Goal: Navigation & Orientation: Find specific page/section

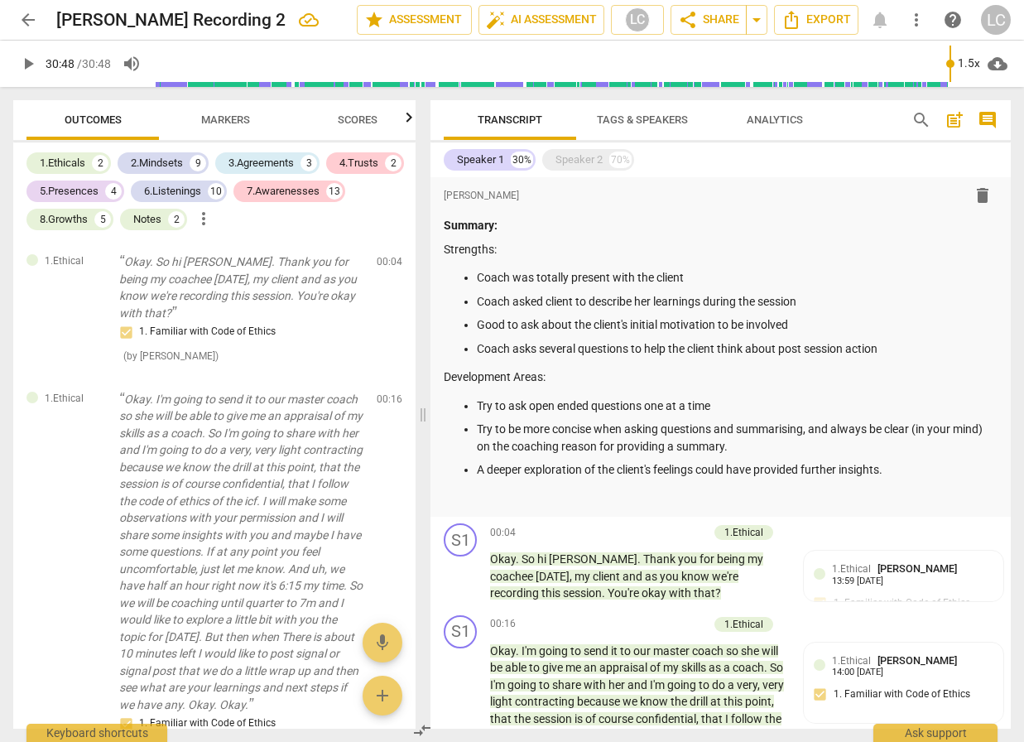
scroll to position [5017, 0]
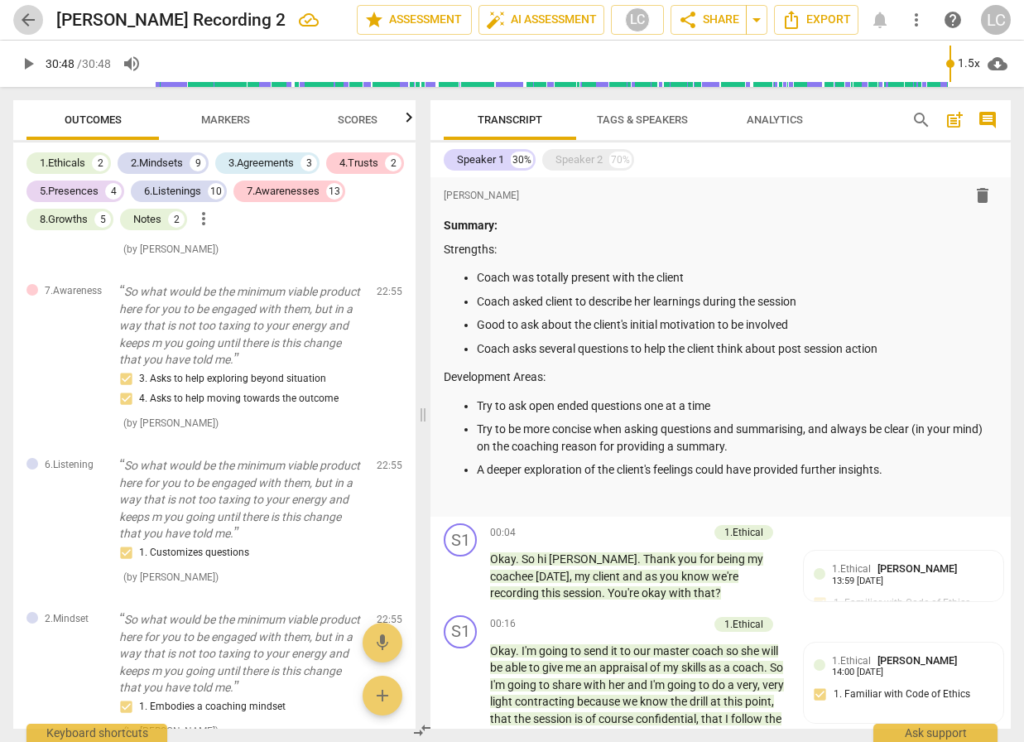
click at [26, 23] on span "arrow_back" at bounding box center [28, 20] width 20 height 20
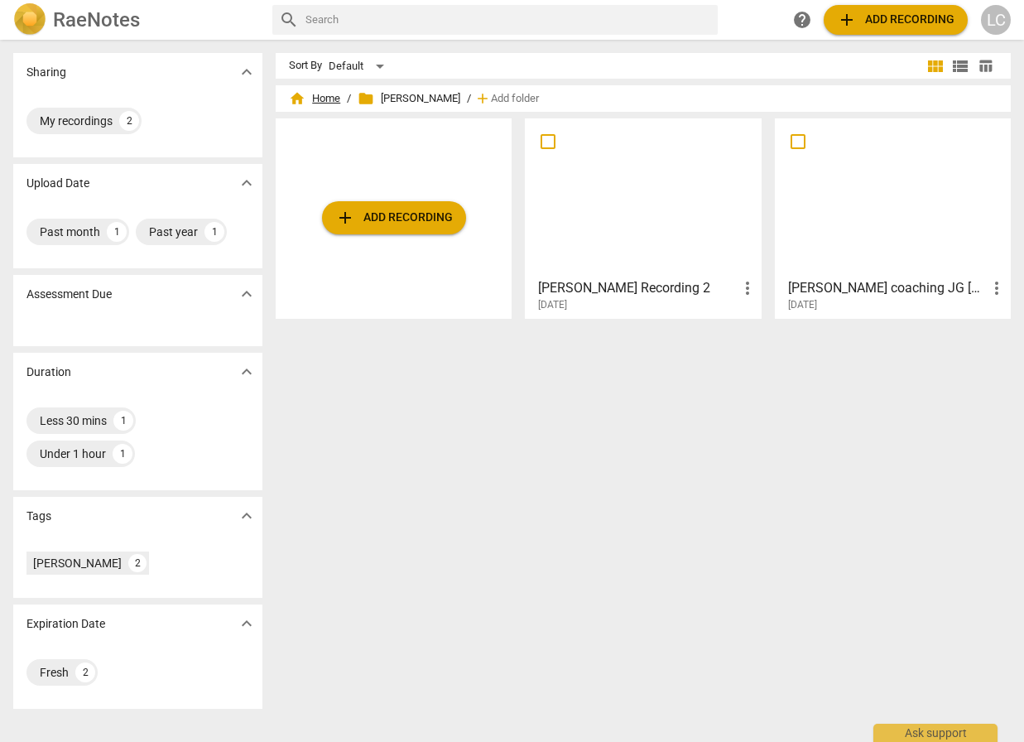
click at [324, 99] on span "home Home" at bounding box center [314, 98] width 51 height 17
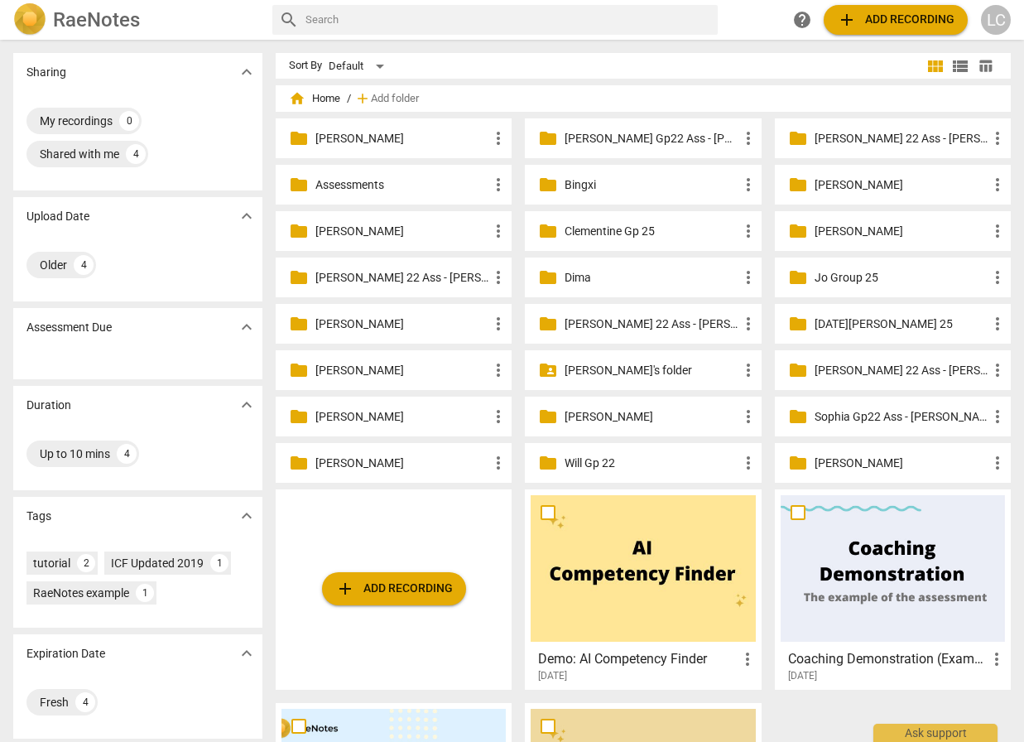
click at [598, 230] on p "Clementine Gp 25" at bounding box center [650, 231] width 173 height 17
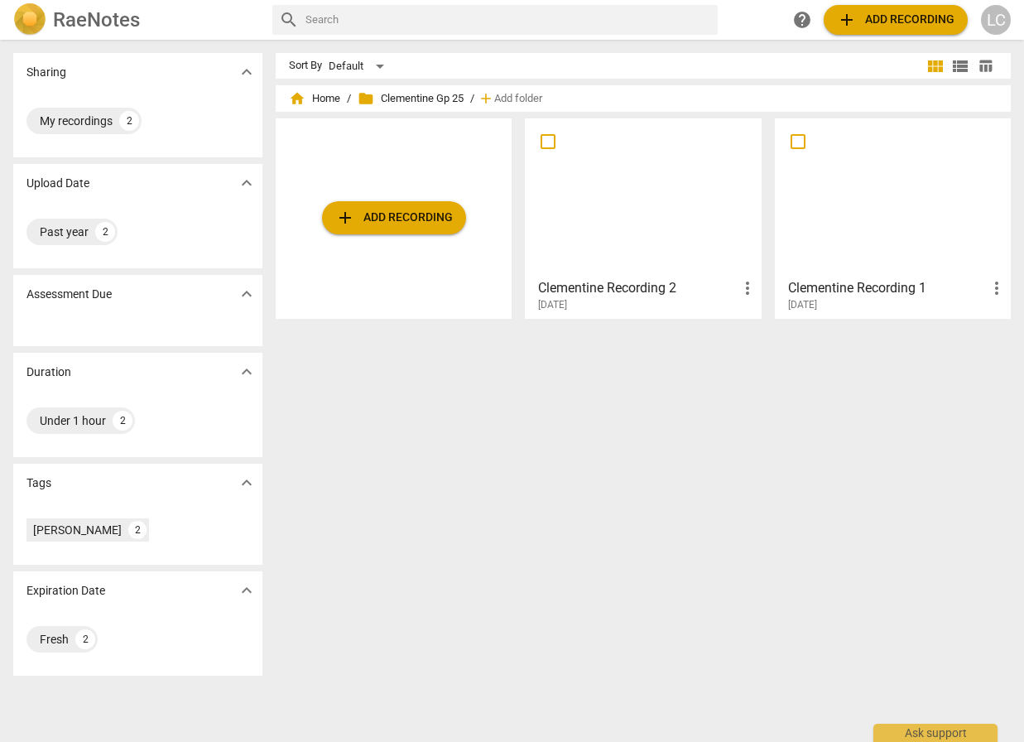
click at [598, 232] on div at bounding box center [643, 197] width 224 height 146
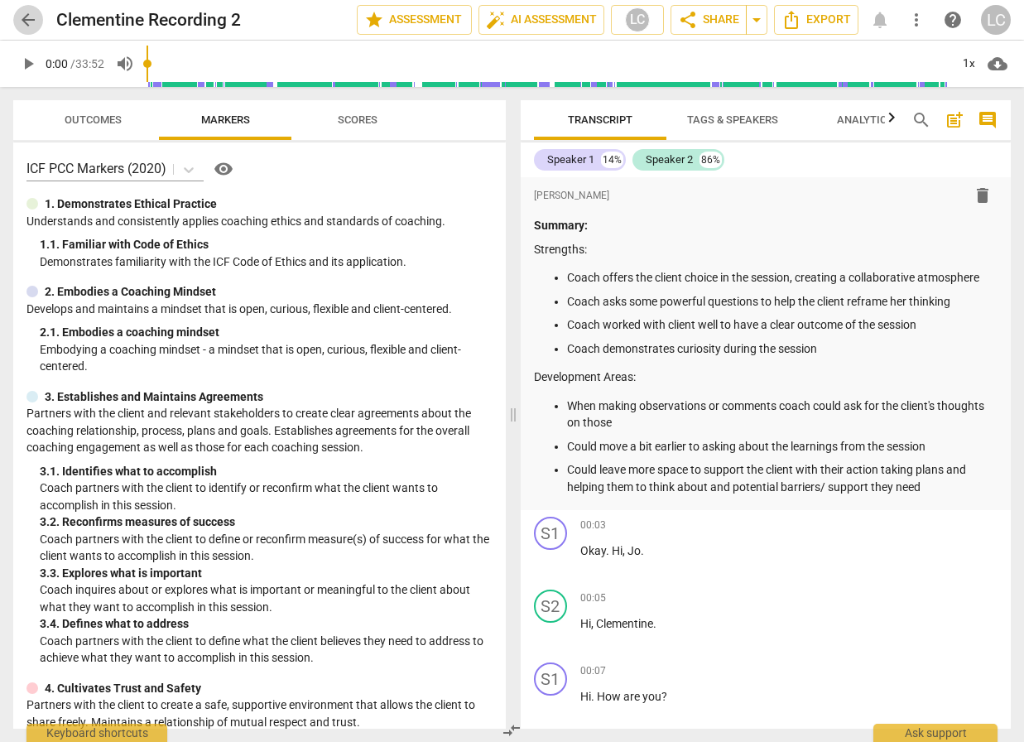
click at [26, 21] on span "arrow_back" at bounding box center [28, 20] width 20 height 20
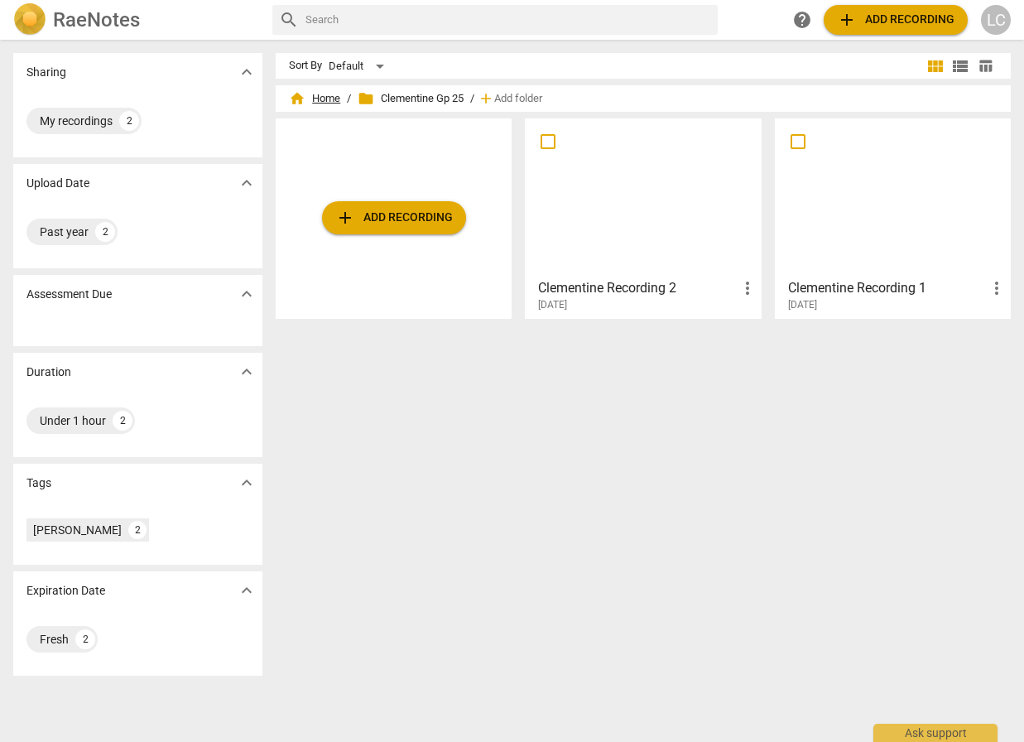
click at [325, 96] on span "home Home" at bounding box center [314, 98] width 51 height 17
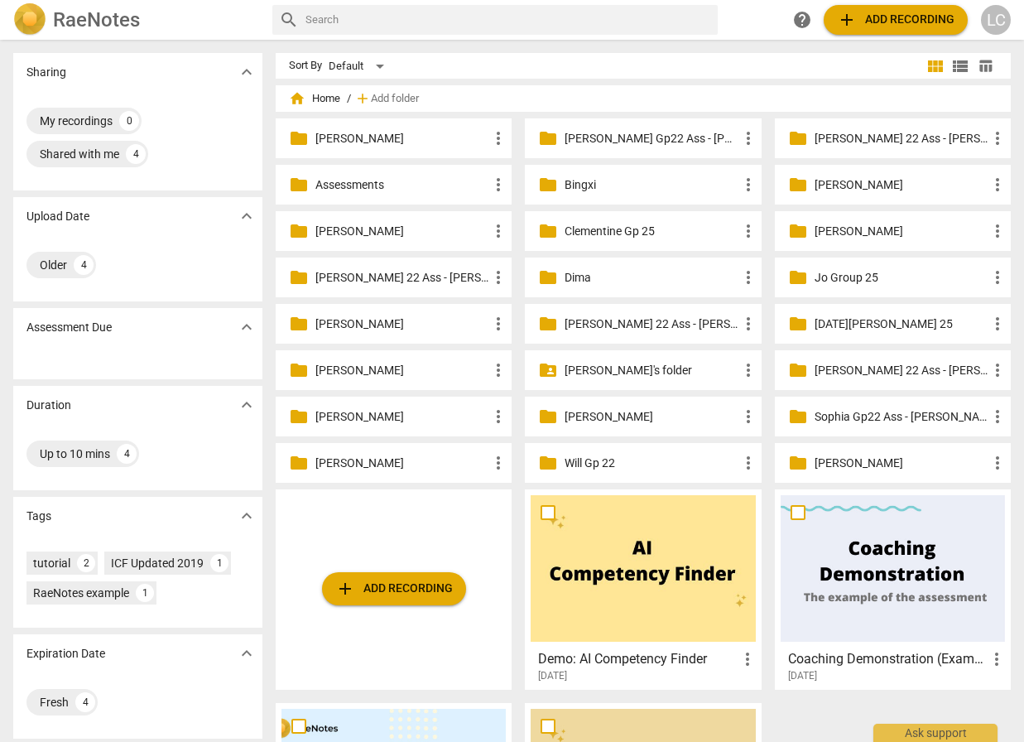
click at [643, 372] on p "[PERSON_NAME]'s folder" at bounding box center [650, 370] width 173 height 17
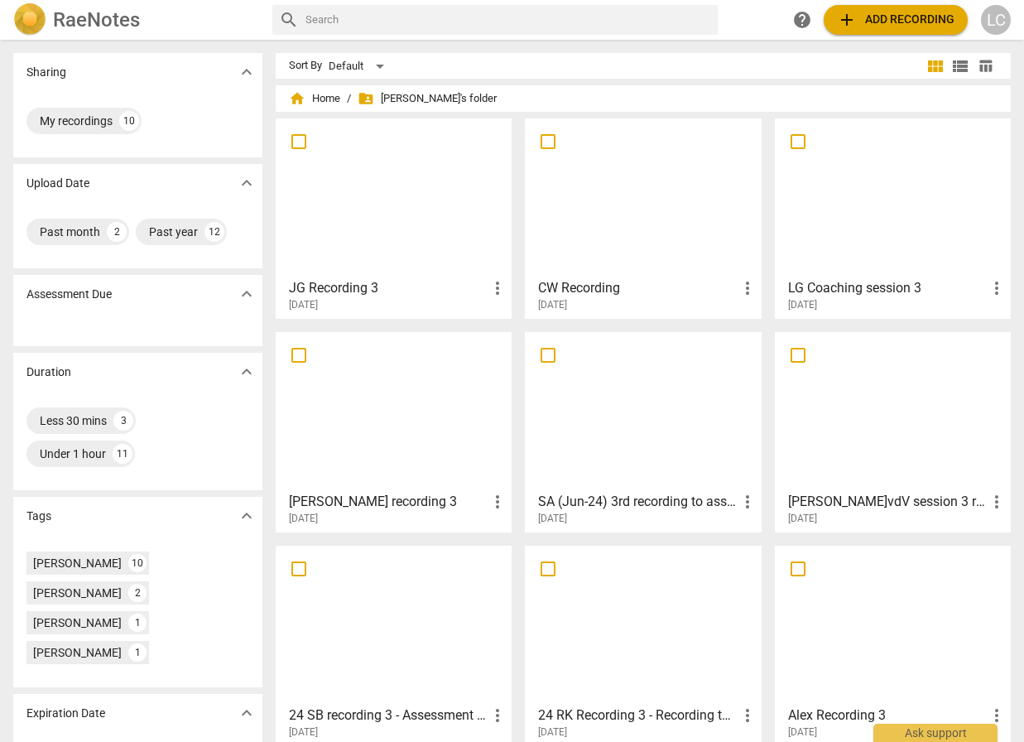
click at [586, 234] on div at bounding box center [643, 197] width 224 height 146
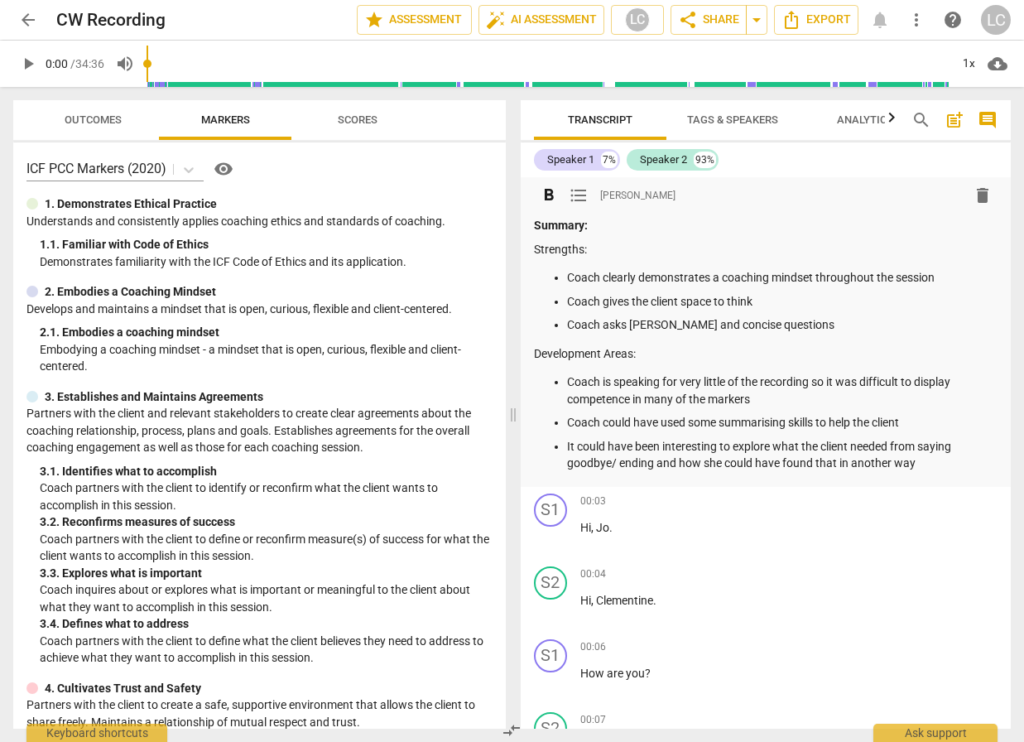
scroll to position [5, 0]
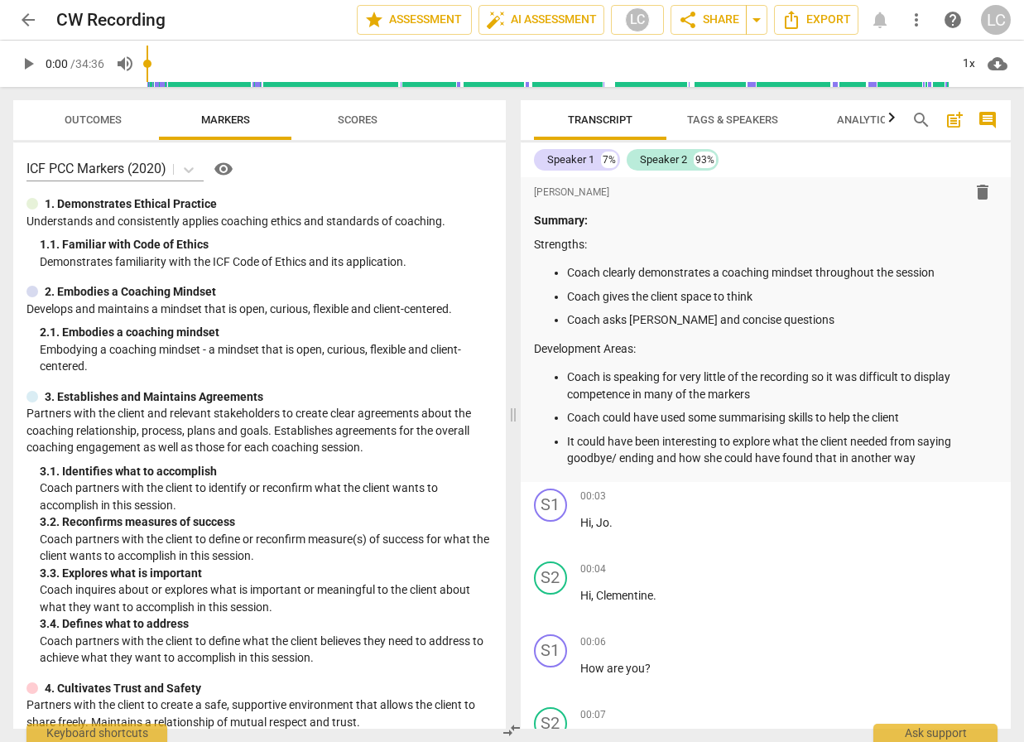
click at [25, 14] on span "arrow_back" at bounding box center [28, 20] width 20 height 20
